Goal: Information Seeking & Learning: Learn about a topic

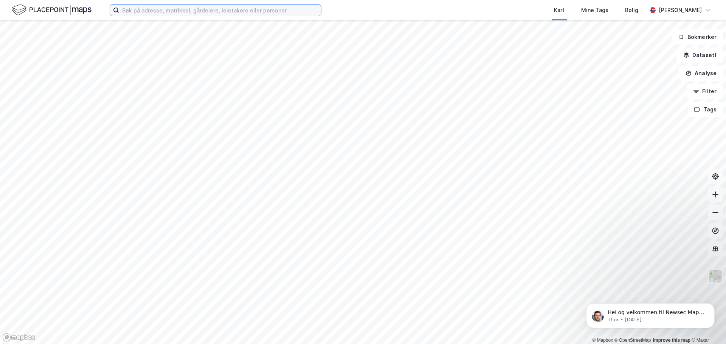
click at [209, 10] on input at bounding box center [220, 10] width 202 height 11
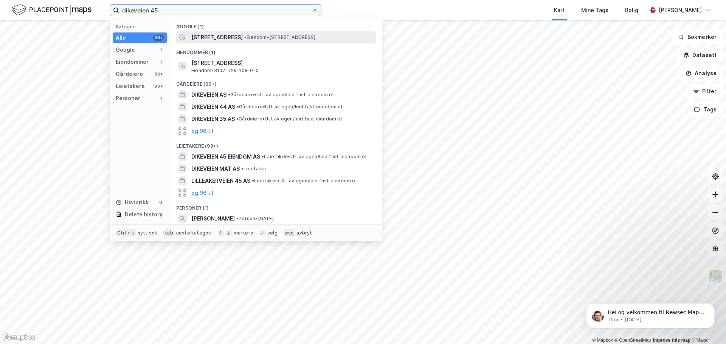
type input "dikeveien 45"
click at [245, 39] on span "• Eiendom • [STREET_ADDRESS]" at bounding box center [279, 37] width 71 height 6
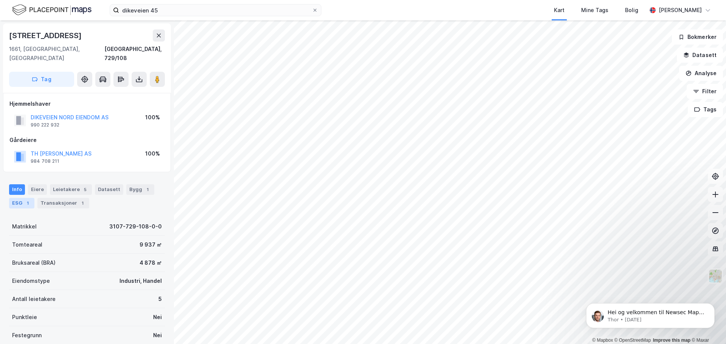
click at [25, 200] on div "1" at bounding box center [28, 204] width 8 height 8
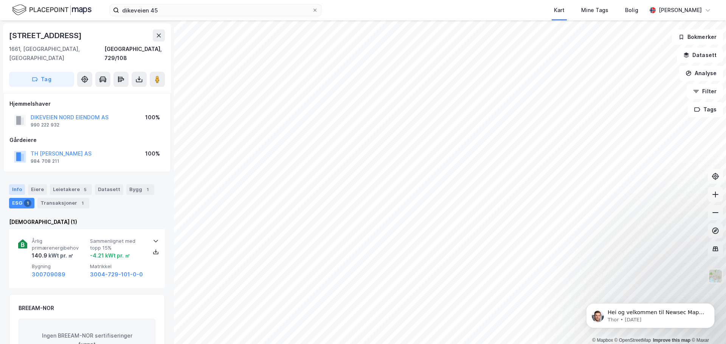
click at [19, 184] on div "Info" at bounding box center [17, 189] width 16 height 11
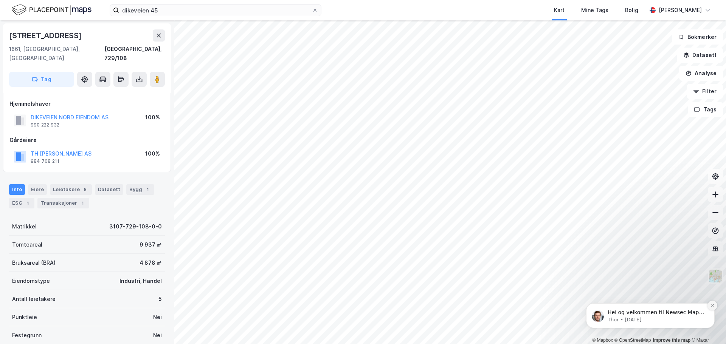
click at [712, 305] on icon "Dismiss notification" at bounding box center [712, 306] width 4 height 4
